Goal: Task Accomplishment & Management: Manage account settings

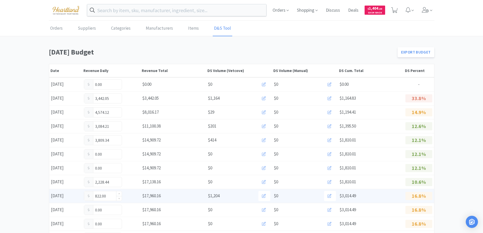
click at [113, 196] on input "822.00" at bounding box center [103, 196] width 38 height 10
type input "8"
type input "858.00"
